Goal: Information Seeking & Learning: Learn about a topic

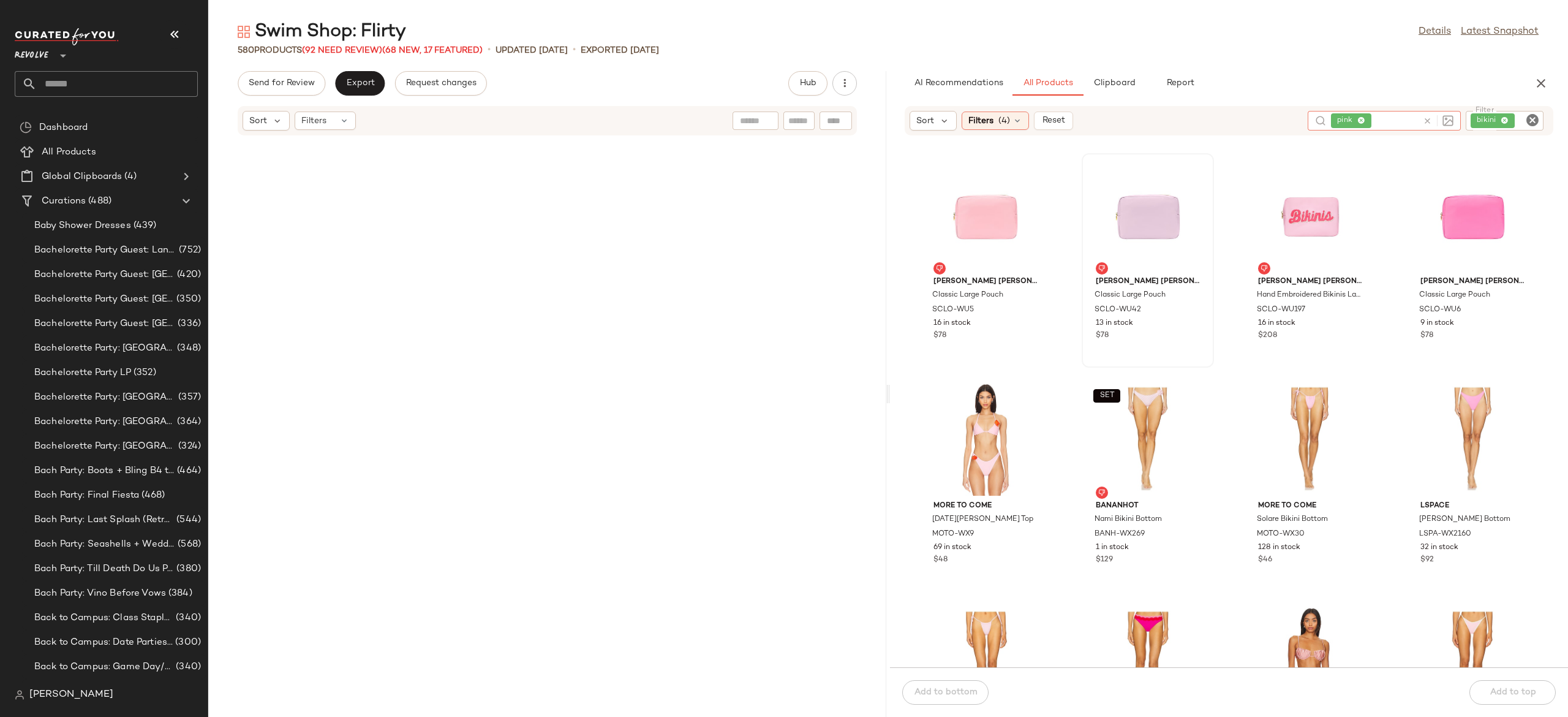
scroll to position [20451, 0]
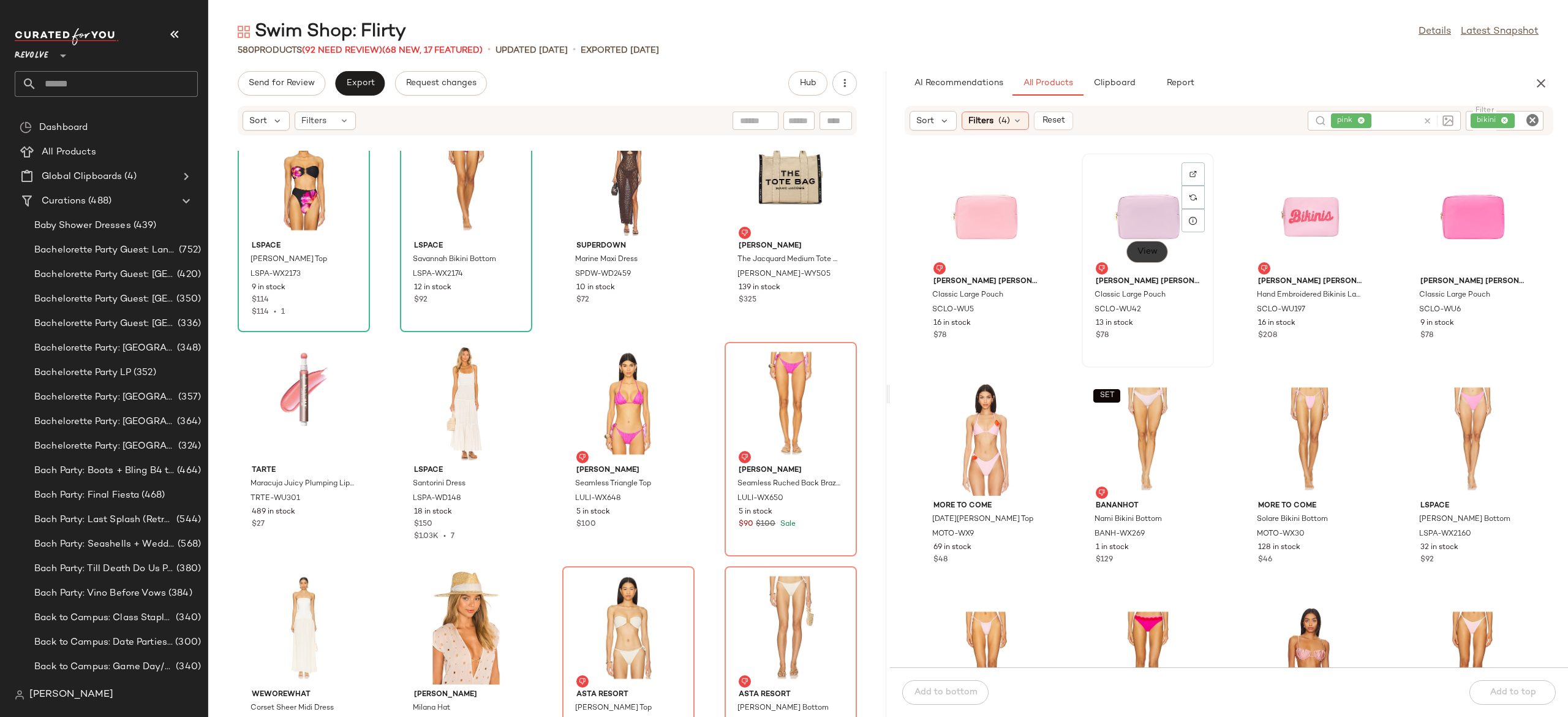
click at [1145, 251] on span "View" at bounding box center [1147, 252] width 21 height 10
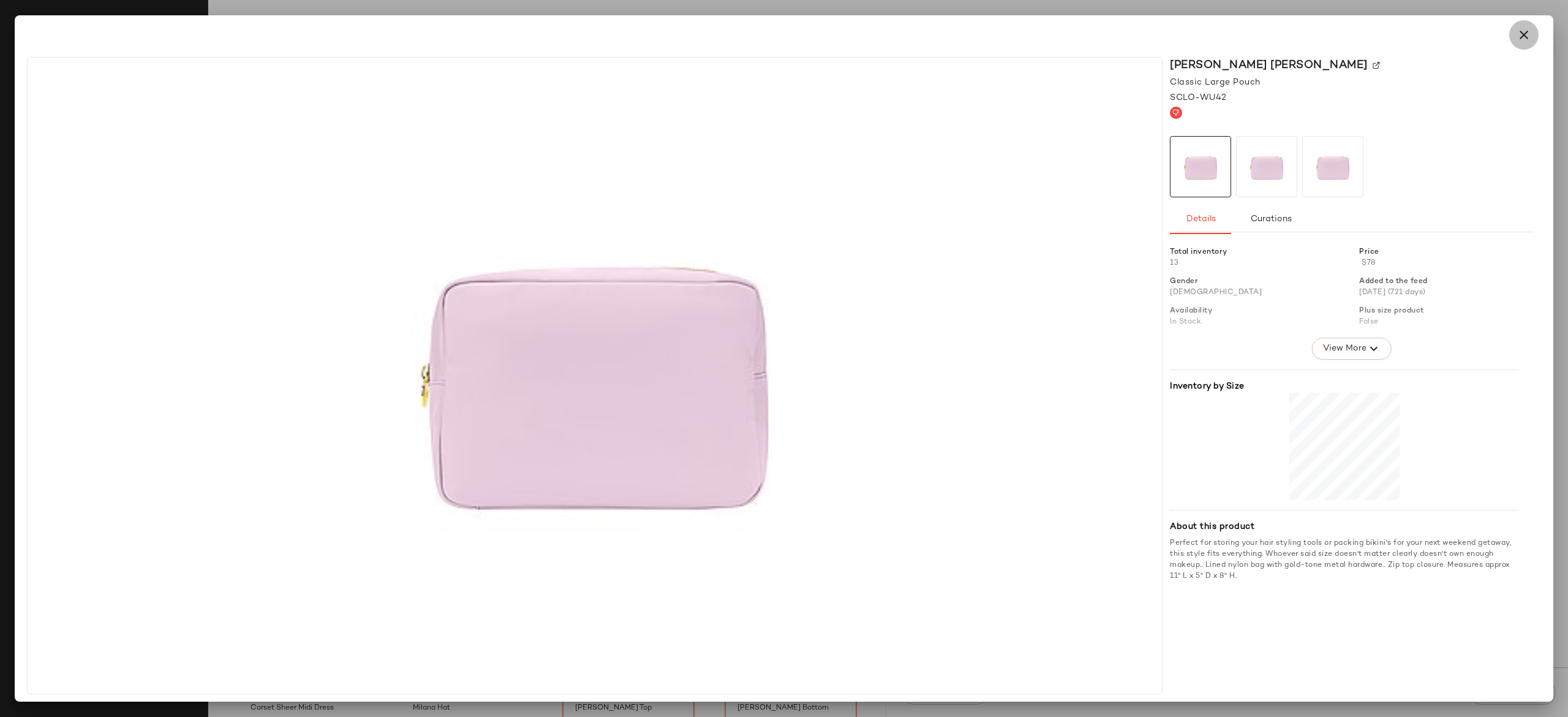
click at [1521, 39] on icon "button" at bounding box center [1524, 34] width 14 height 14
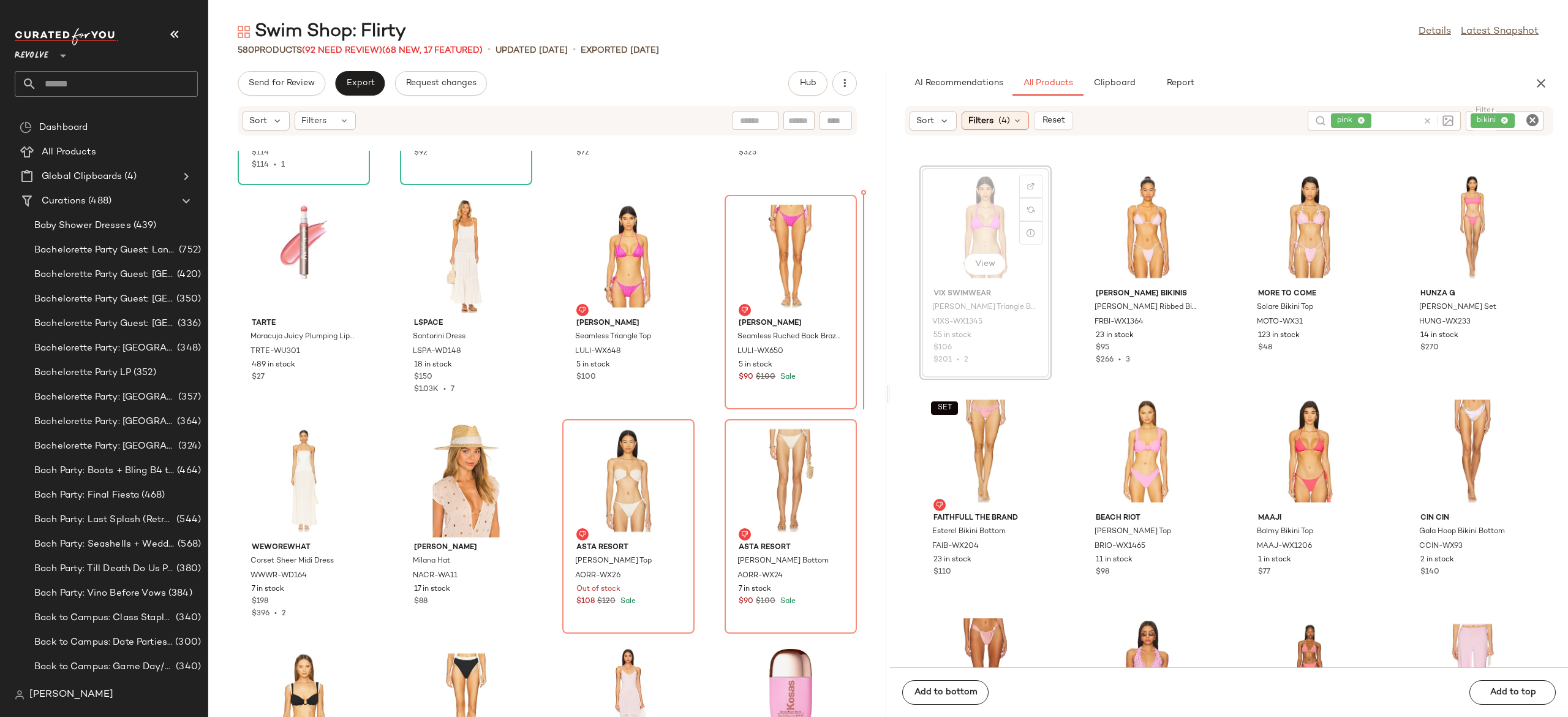
scroll to position [670, 0]
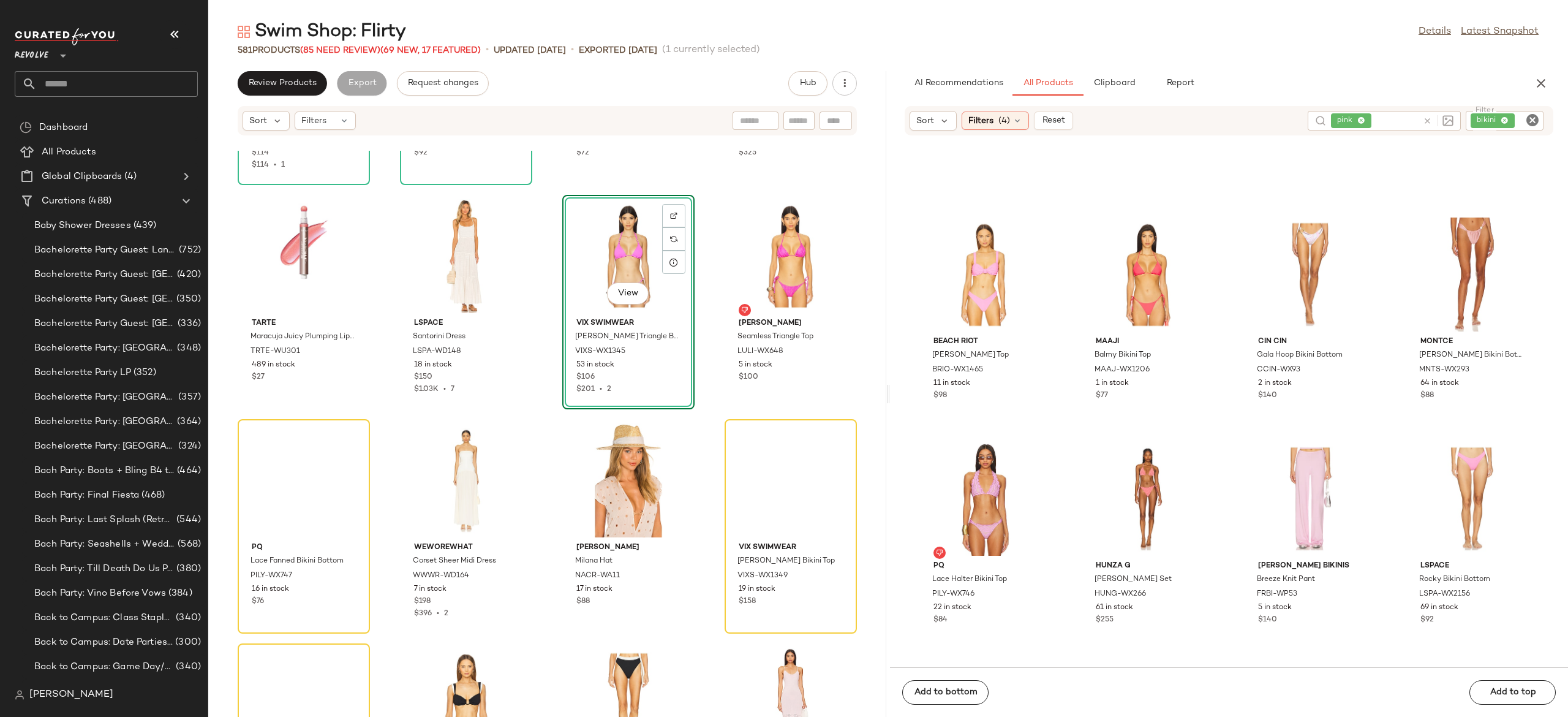
scroll to position [1035, 0]
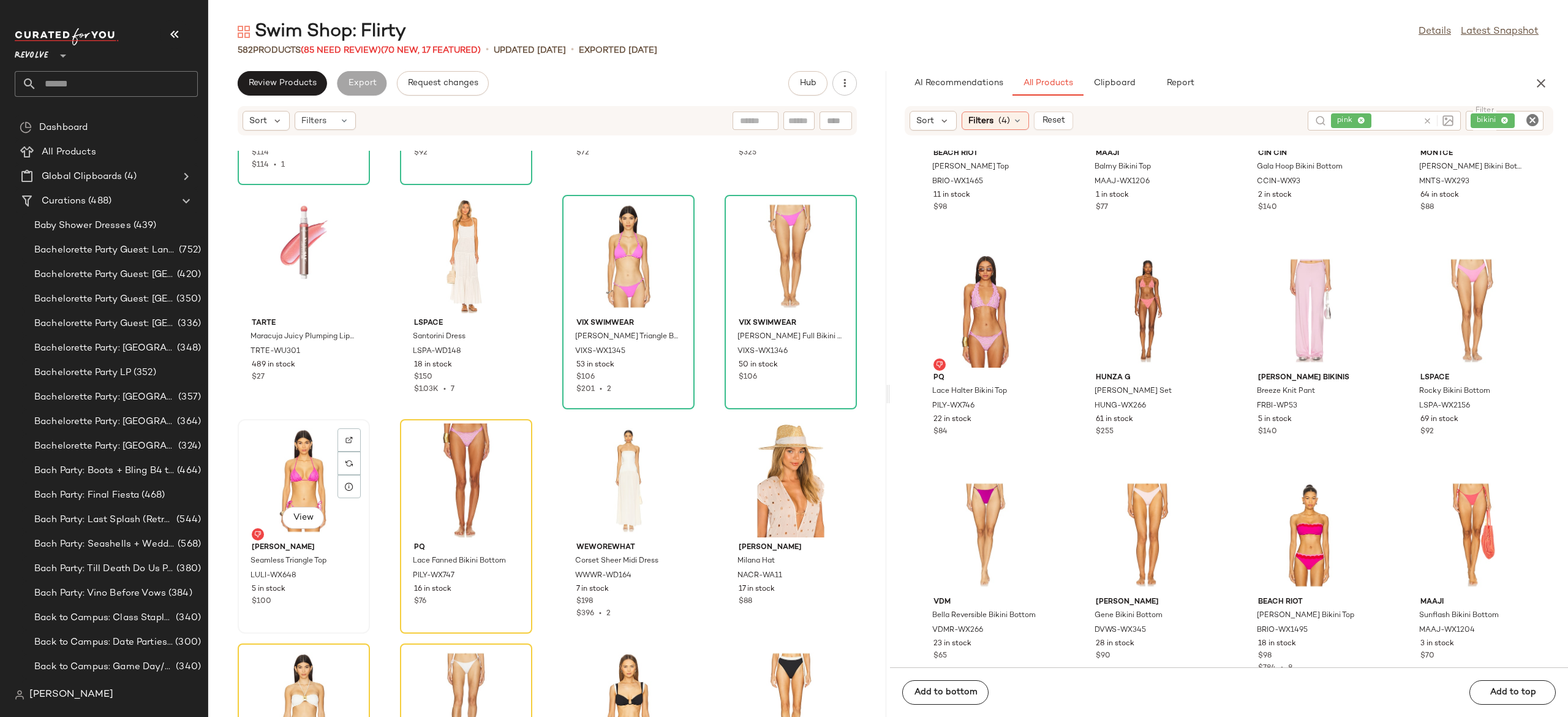
click at [332, 464] on div "View" at bounding box center [304, 480] width 123 height 114
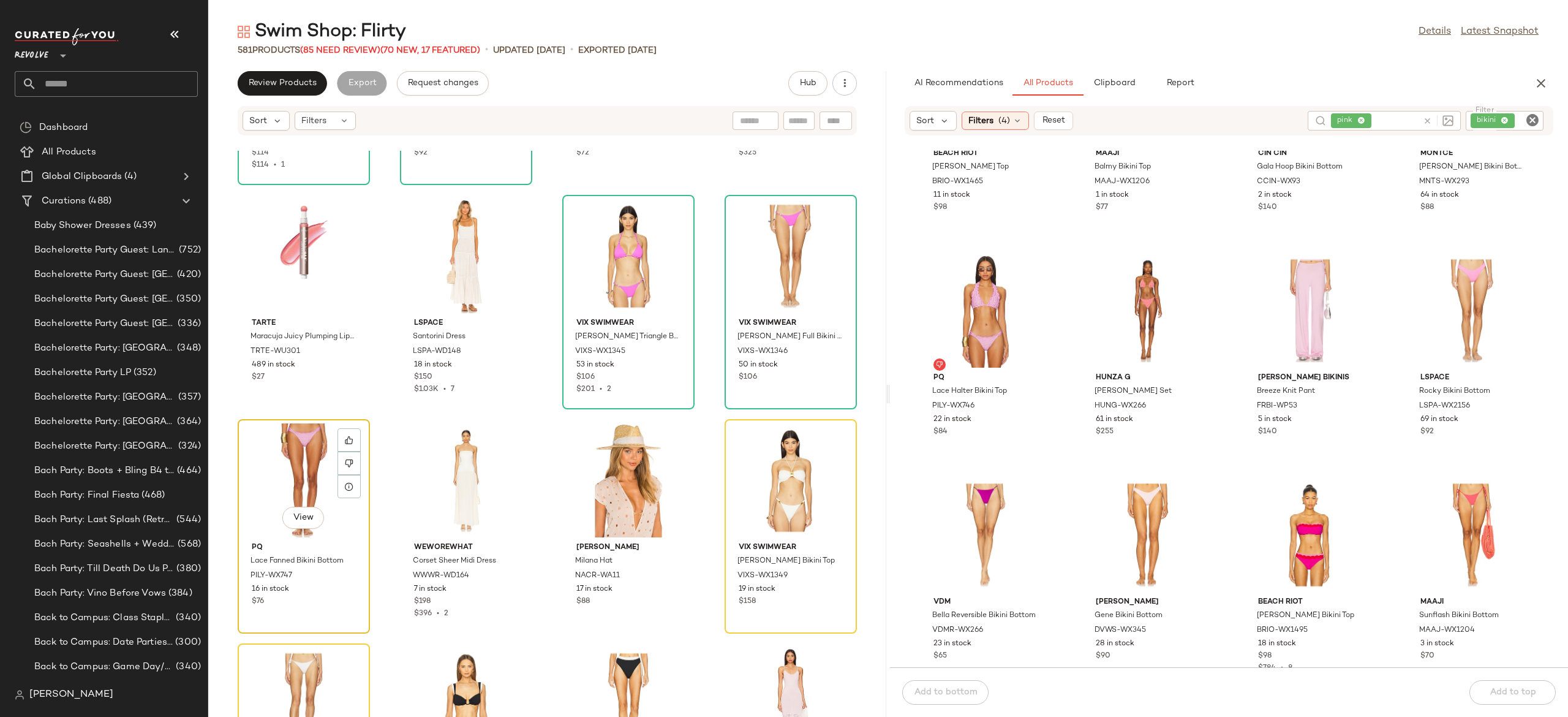
click at [314, 472] on div "View" at bounding box center [304, 480] width 123 height 114
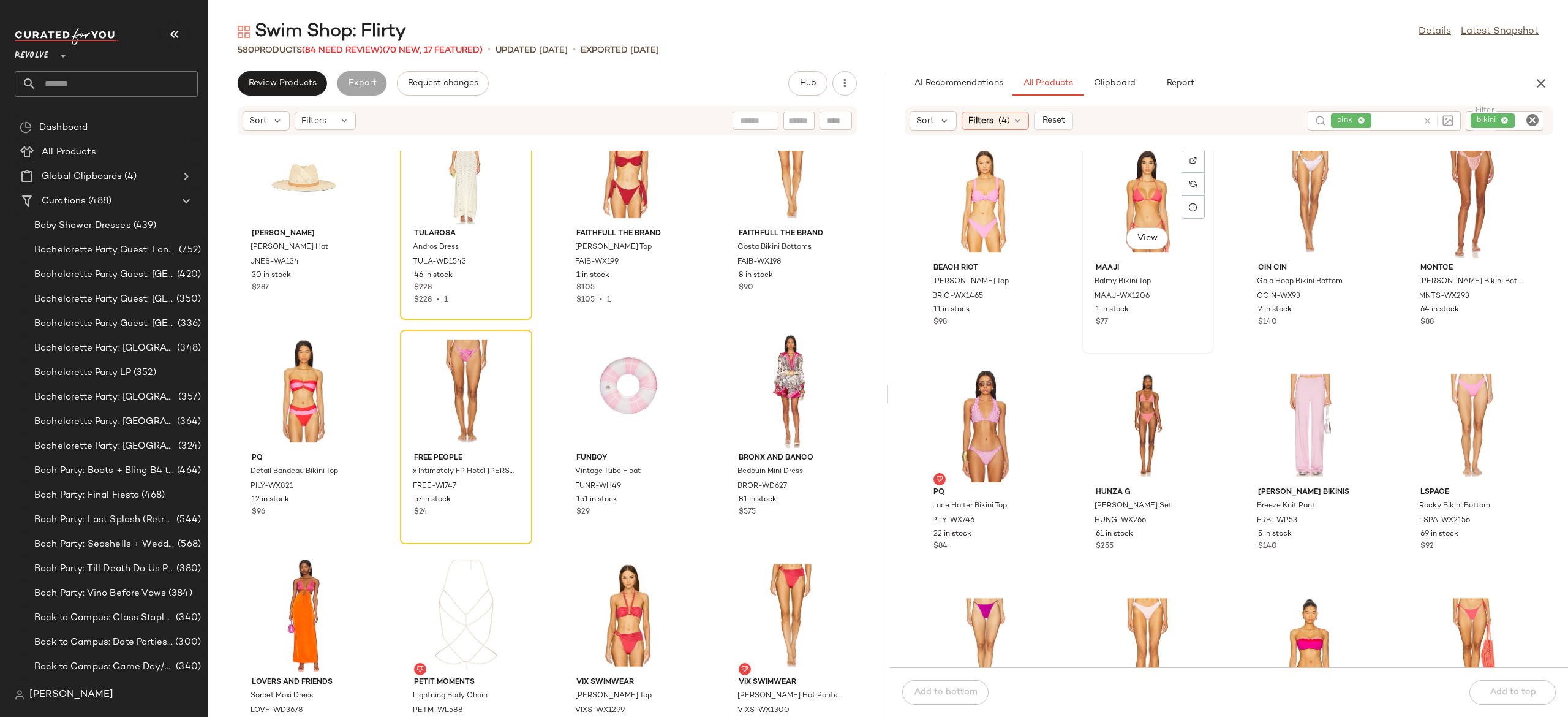
scroll to position [919, 0]
click at [835, 88] on button "button" at bounding box center [845, 83] width 24 height 24
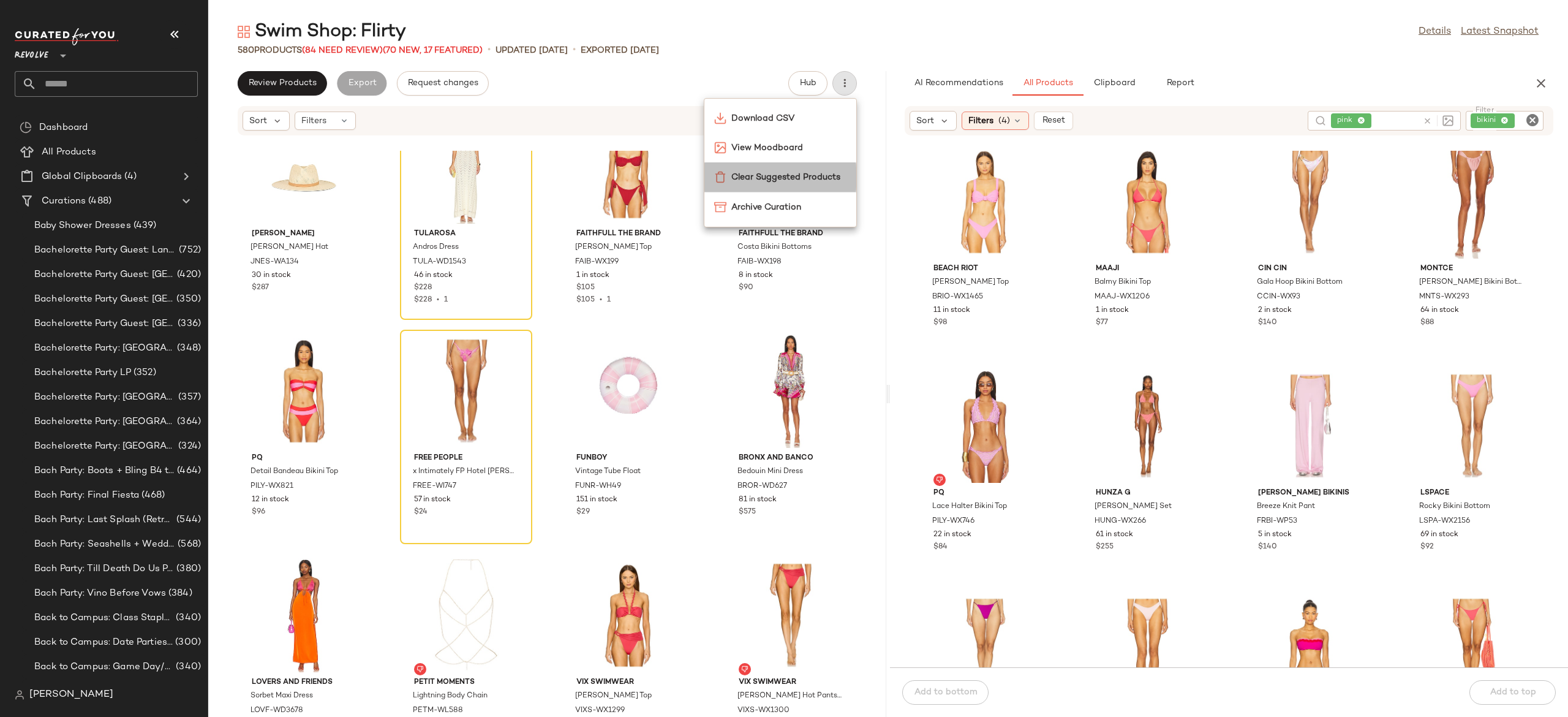
click at [823, 174] on span "Clear Suggested Products" at bounding box center [789, 177] width 115 height 13
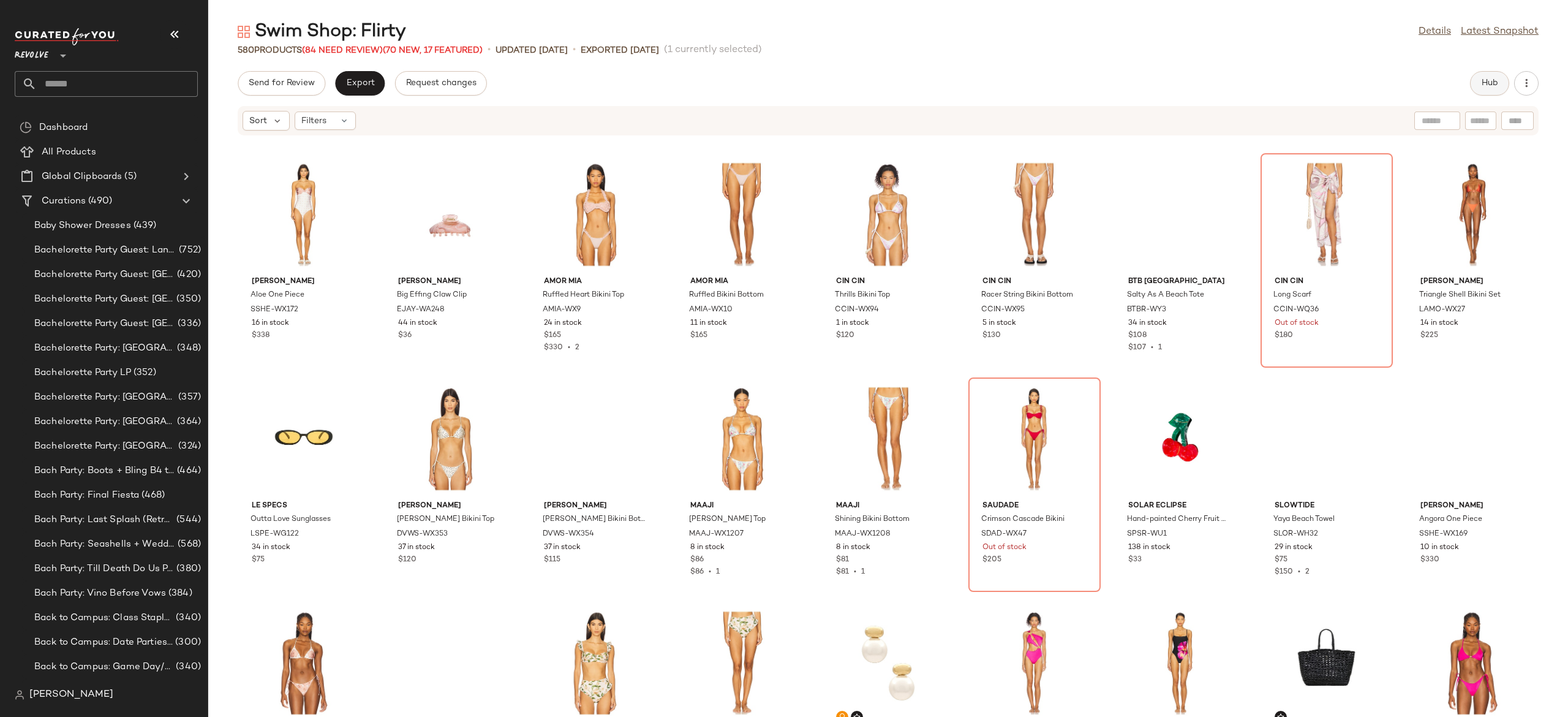
click at [1490, 78] on span "Hub" at bounding box center [1490, 83] width 17 height 10
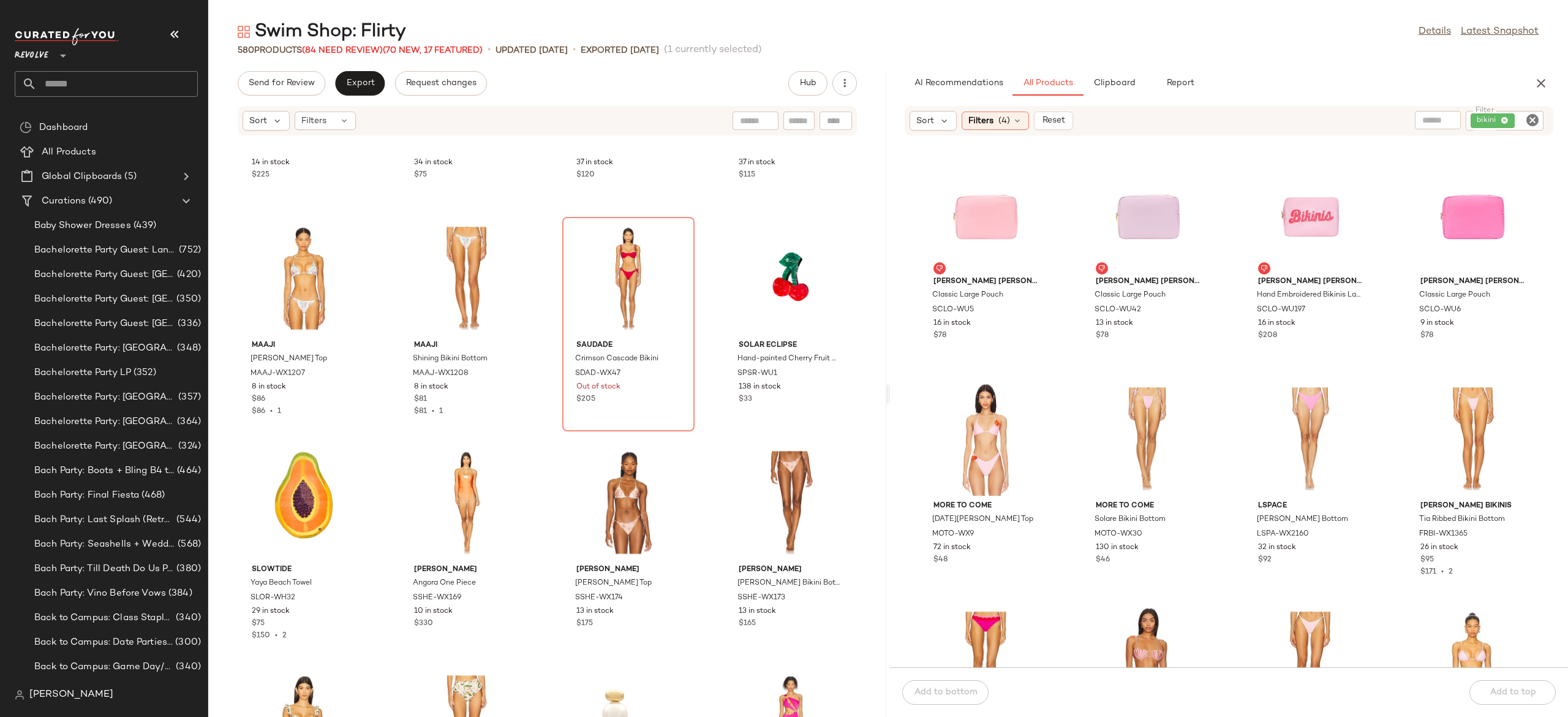
scroll to position [645, 0]
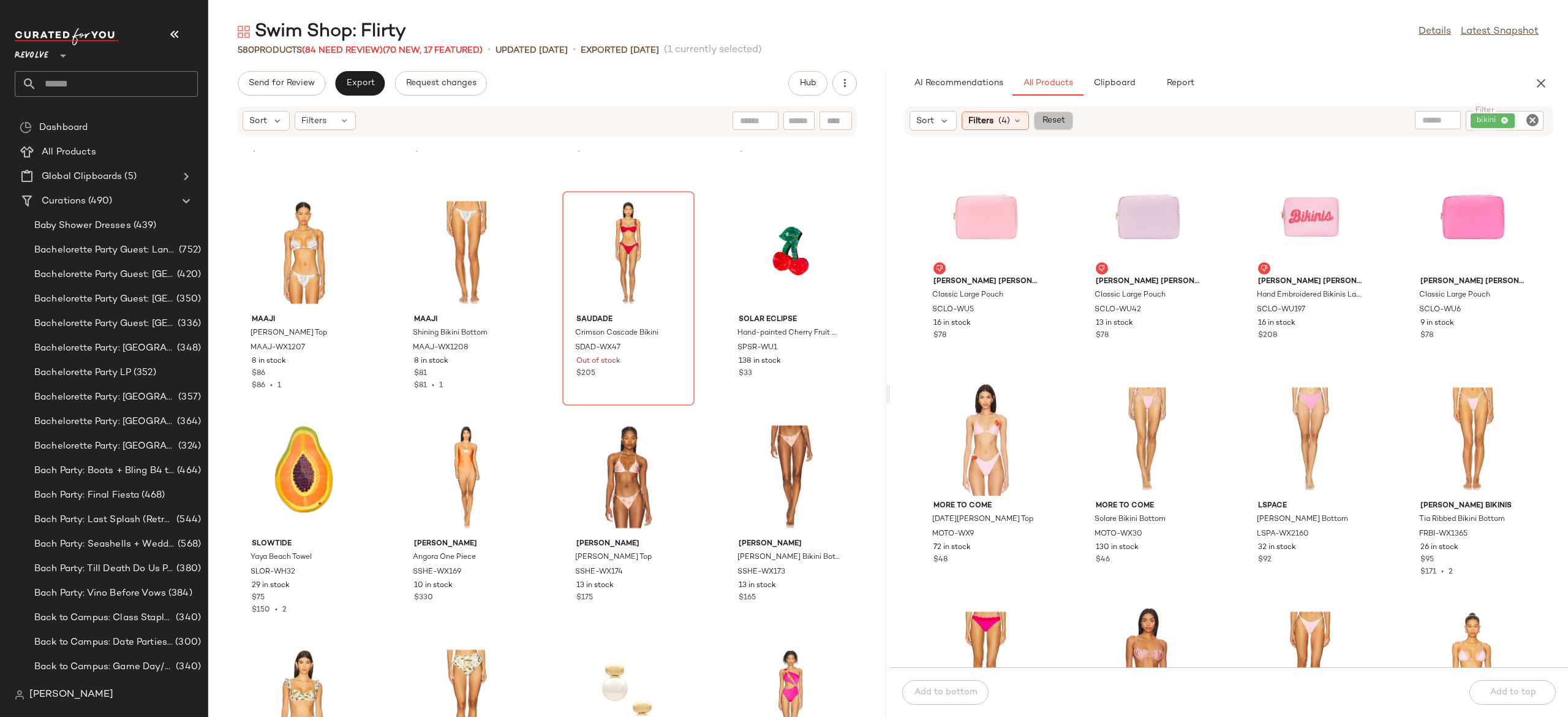
click at [1064, 122] on span "Reset" at bounding box center [1053, 121] width 23 height 10
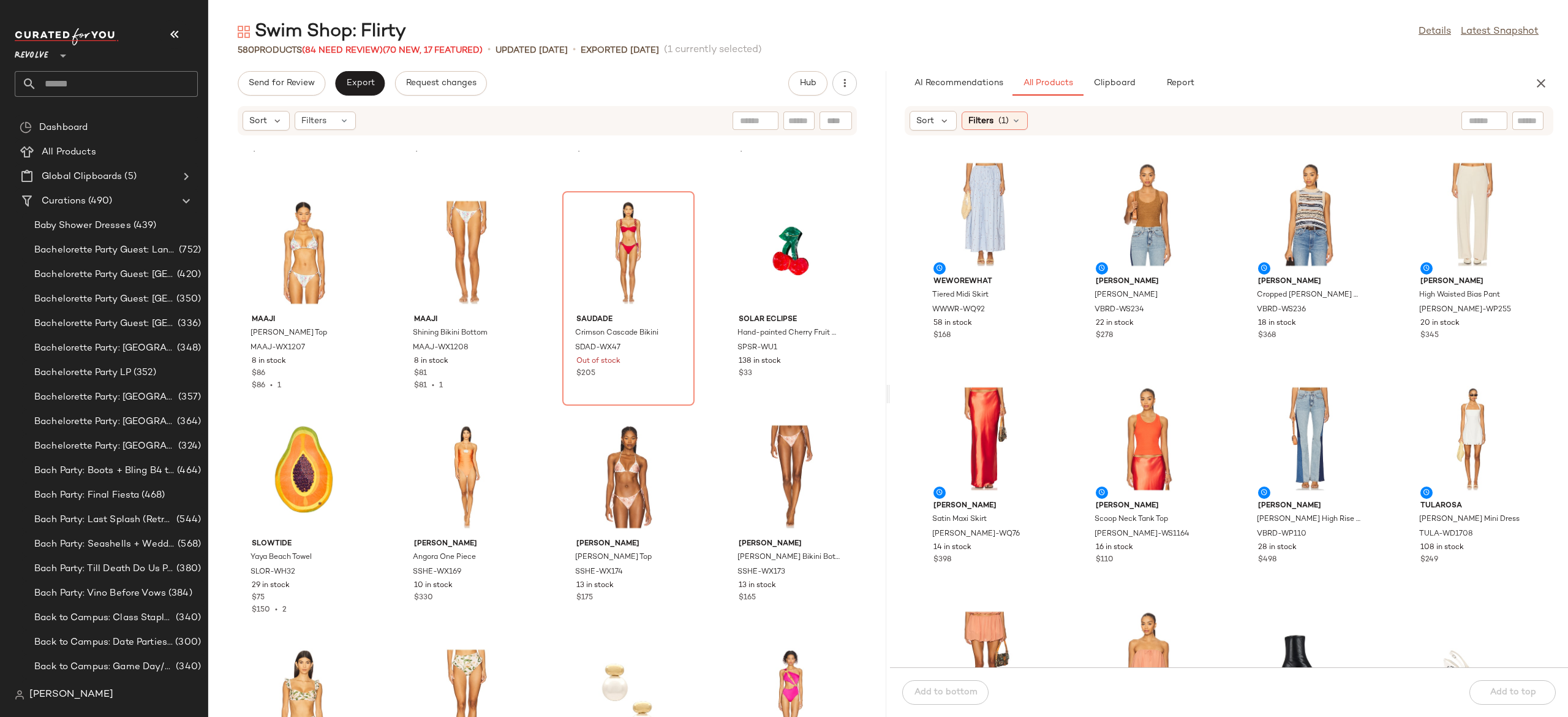
drag, startPoint x: 623, startPoint y: 113, endPoint x: 592, endPoint y: 182, distance: 75.6
click at [592, 182] on div "Sort Filters [PERSON_NAME] Triangle Shell Bikini Set LAMO-WX27 14 in stock $225…" at bounding box center [547, 411] width 678 height 611
click at [611, 111] on div "Sort Filters" at bounding box center [467, 121] width 450 height 19
